Goal: Register for event/course

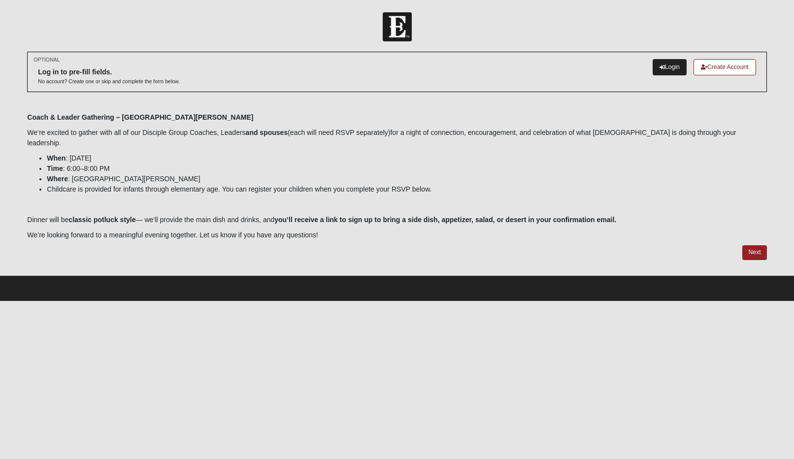
click at [663, 66] on link "Login" at bounding box center [670, 67] width 34 height 16
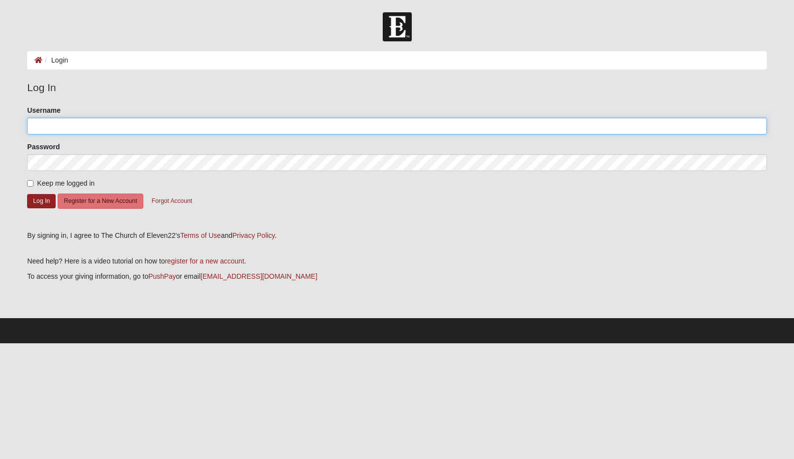
type input "gigiofjax"
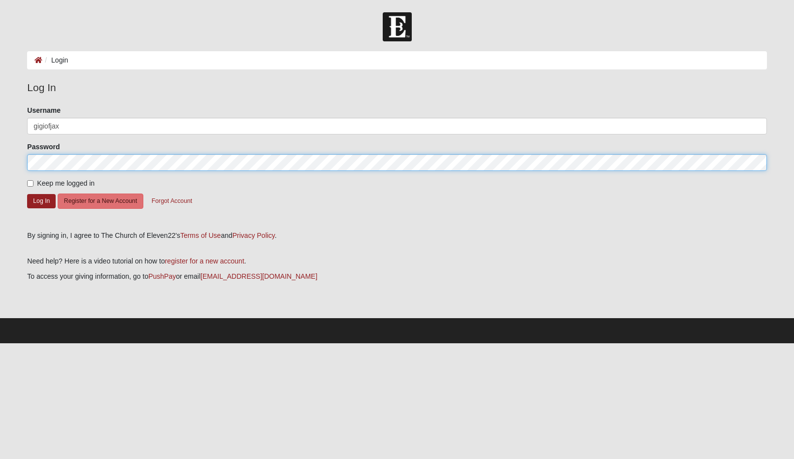
click at [41, 201] on button "Log In" at bounding box center [41, 201] width 29 height 14
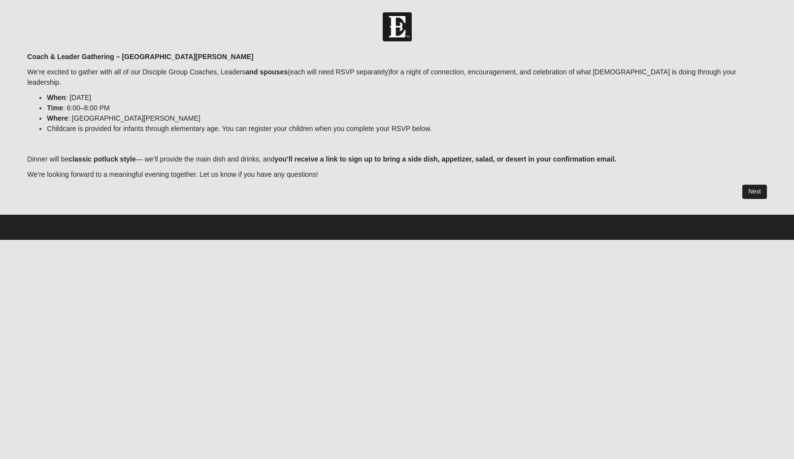
click at [754, 185] on link "Next" at bounding box center [755, 192] width 24 height 14
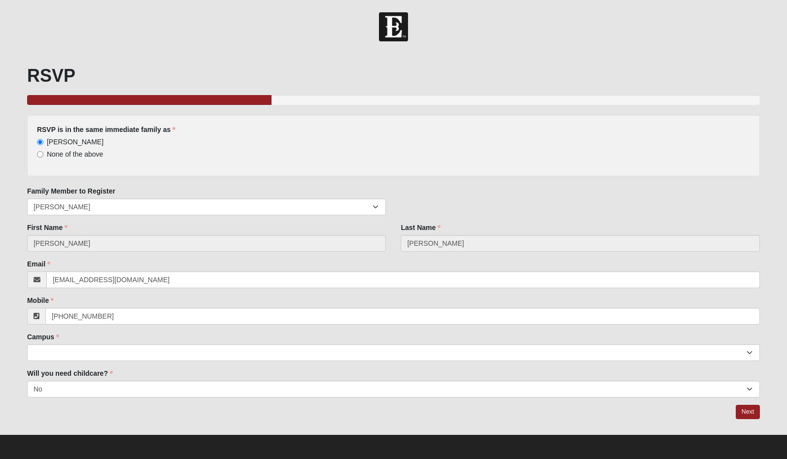
scroll to position [1, 0]
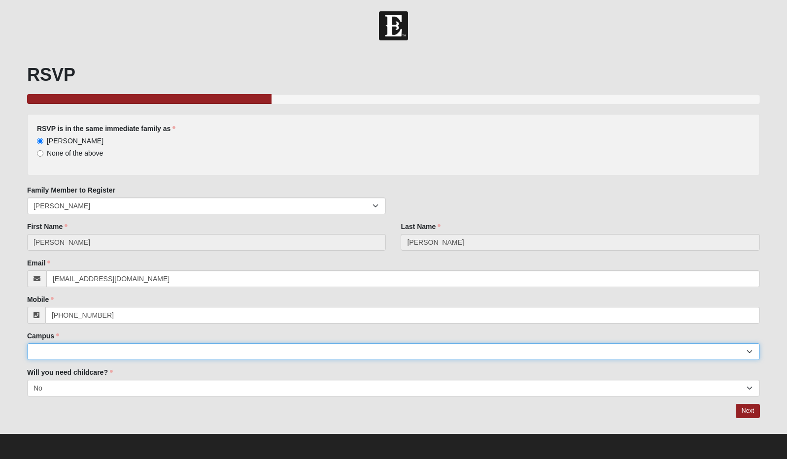
select select "11"
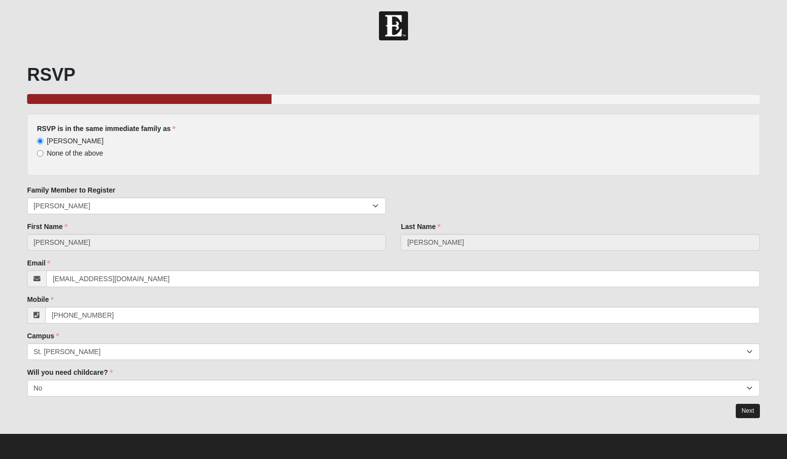
click at [747, 407] on link "Next" at bounding box center [748, 411] width 24 height 14
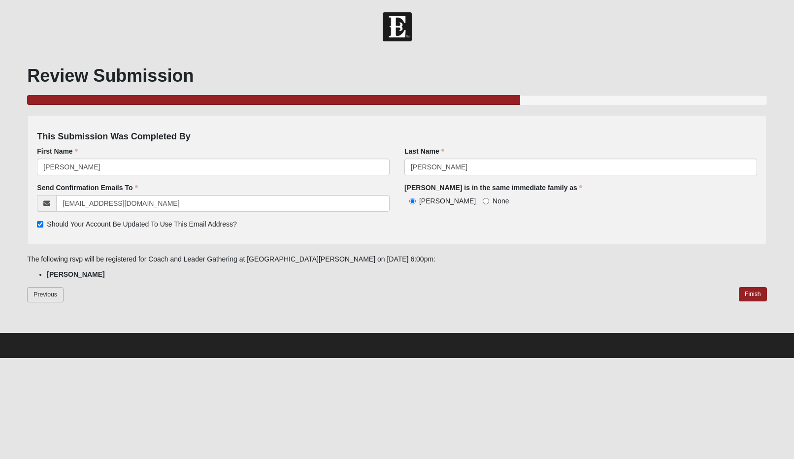
click at [50, 289] on link "Previous" at bounding box center [45, 294] width 36 height 15
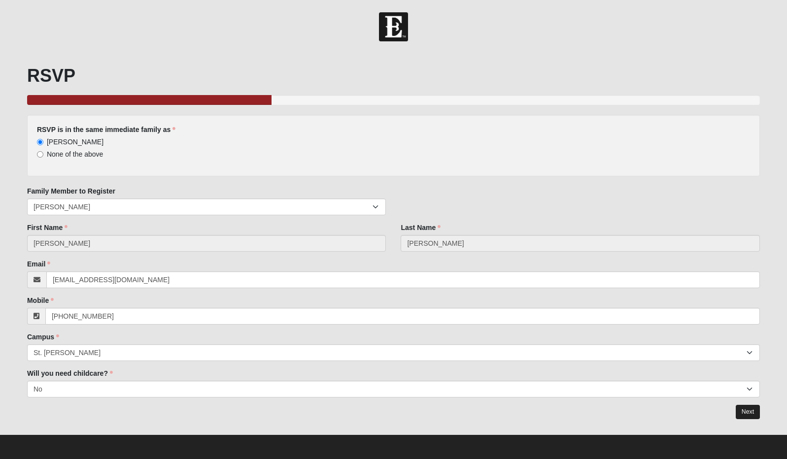
click at [742, 407] on link "Next" at bounding box center [748, 412] width 24 height 14
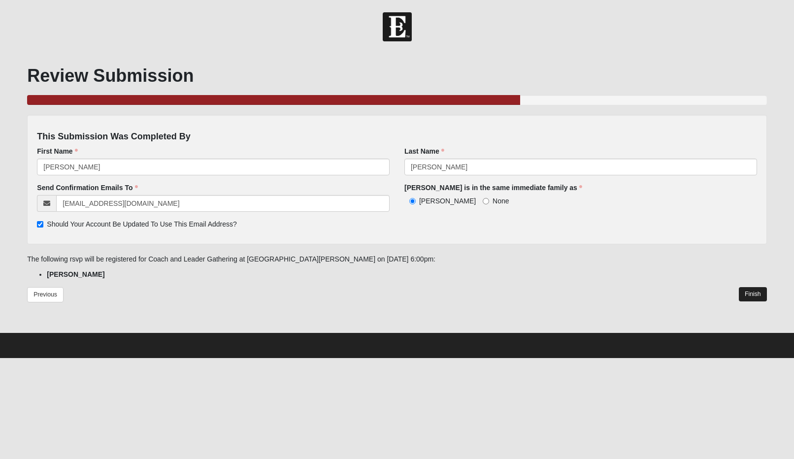
click at [750, 292] on link "Finish" at bounding box center [753, 294] width 28 height 14
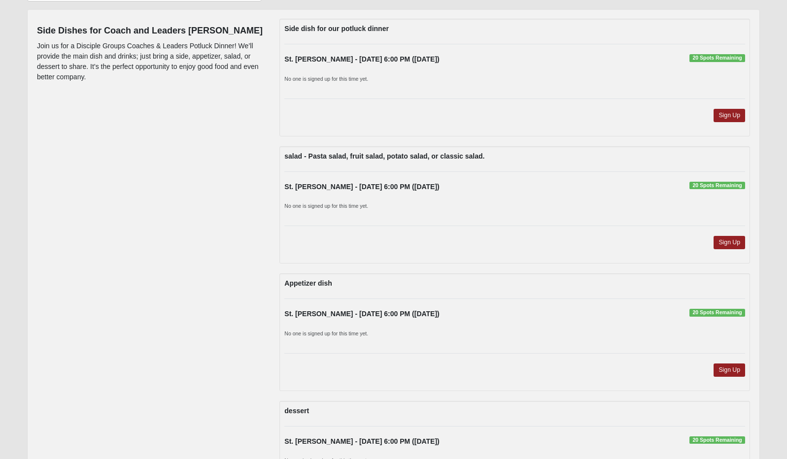
scroll to position [71, 0]
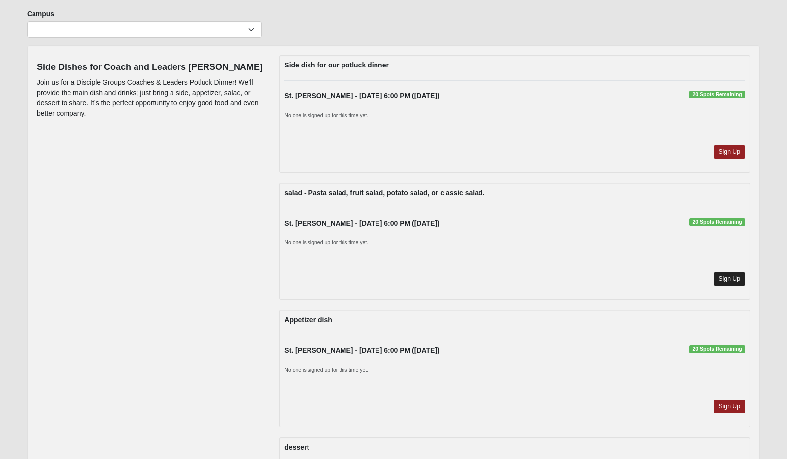
click at [732, 277] on link "Sign Up" at bounding box center [730, 279] width 32 height 13
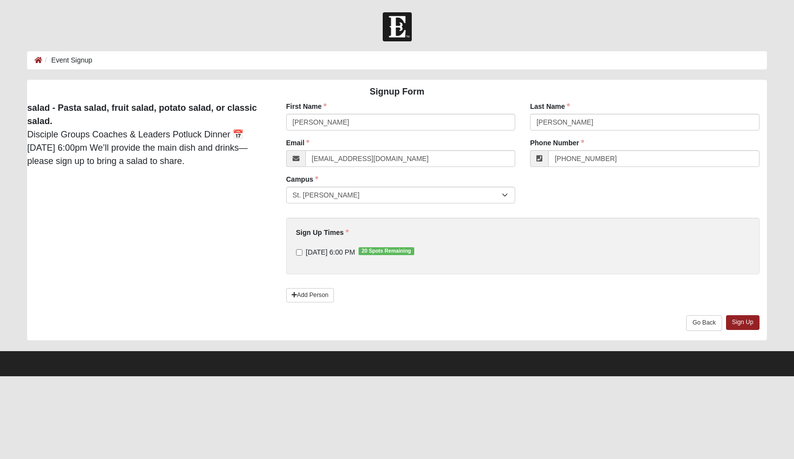
click at [299, 251] on input "10/12/2025 6:00 PM 20 Spots Remaining" at bounding box center [299, 252] width 6 height 6
checkbox input "true"
click at [741, 321] on link "Sign Up" at bounding box center [743, 322] width 34 height 14
